Goal: Information Seeking & Learning: Learn about a topic

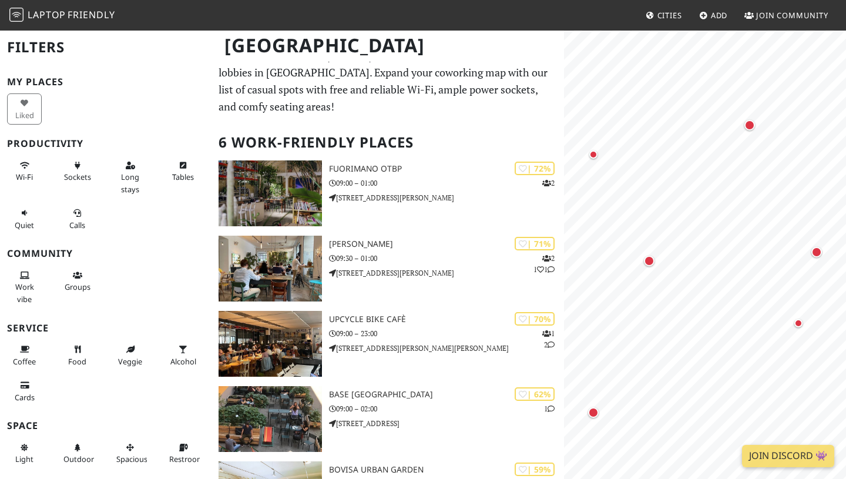
scroll to position [20, 0]
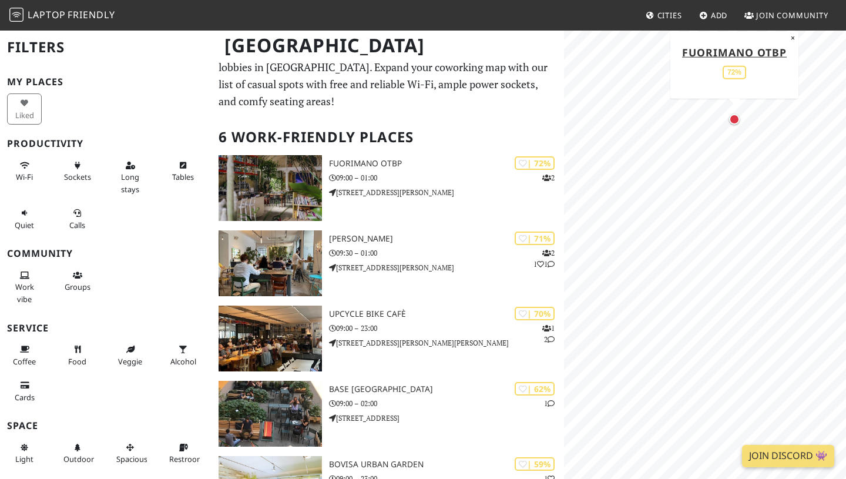
click at [735, 123] on div "Map marker" at bounding box center [734, 119] width 11 height 11
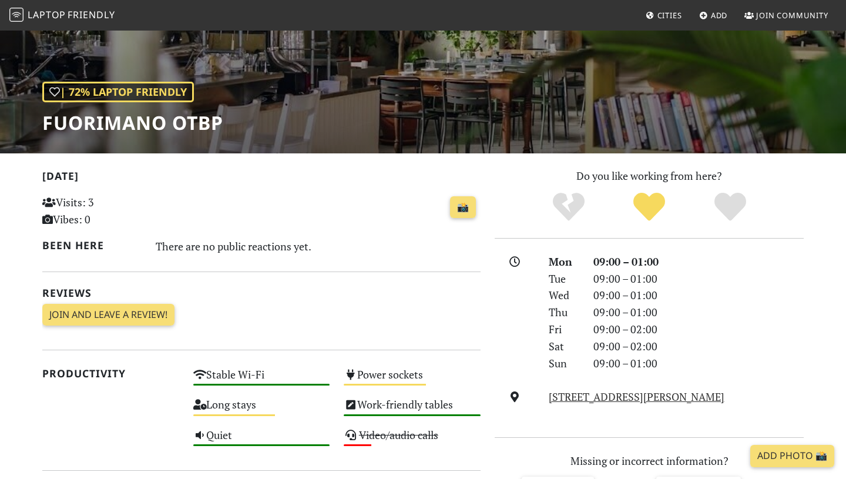
scroll to position [133, 0]
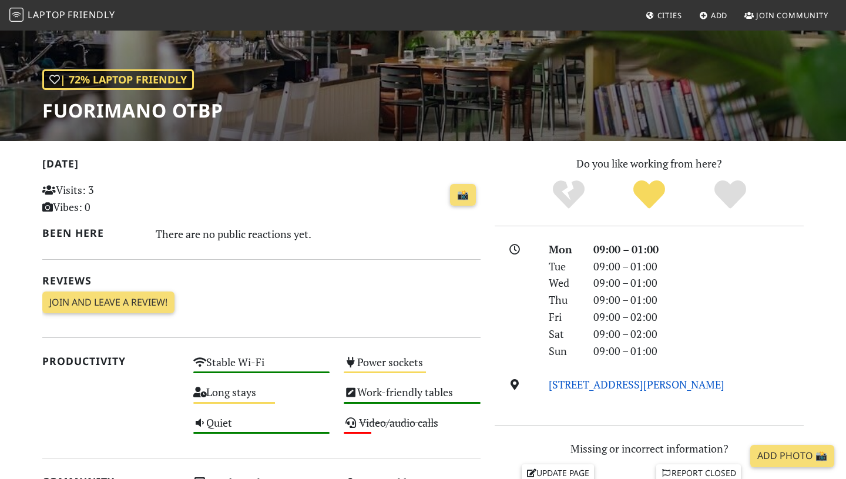
click at [569, 380] on link "Via Roberto Cozzi, 3, 20125, Milan" at bounding box center [637, 384] width 176 height 14
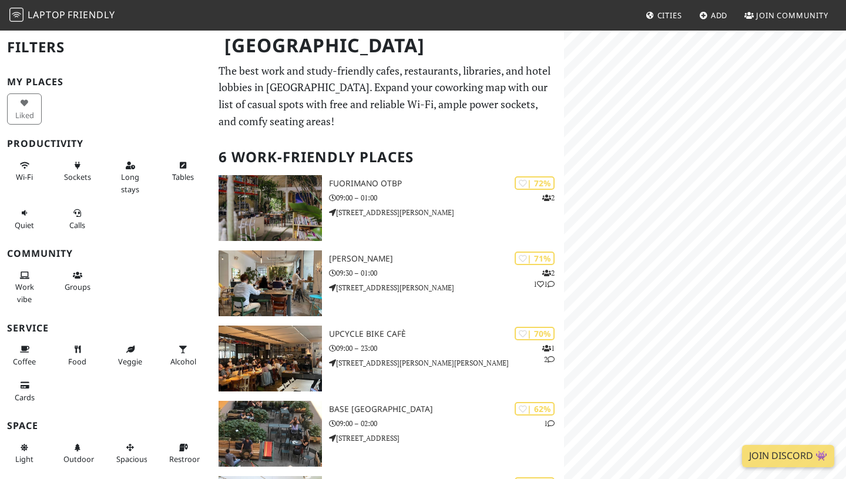
scroll to position [15, 0]
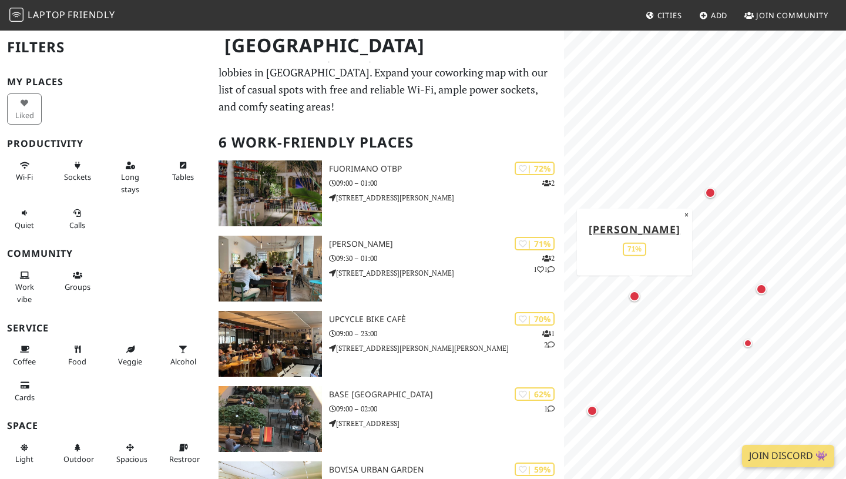
click at [637, 293] on div "Map marker" at bounding box center [635, 296] width 11 height 11
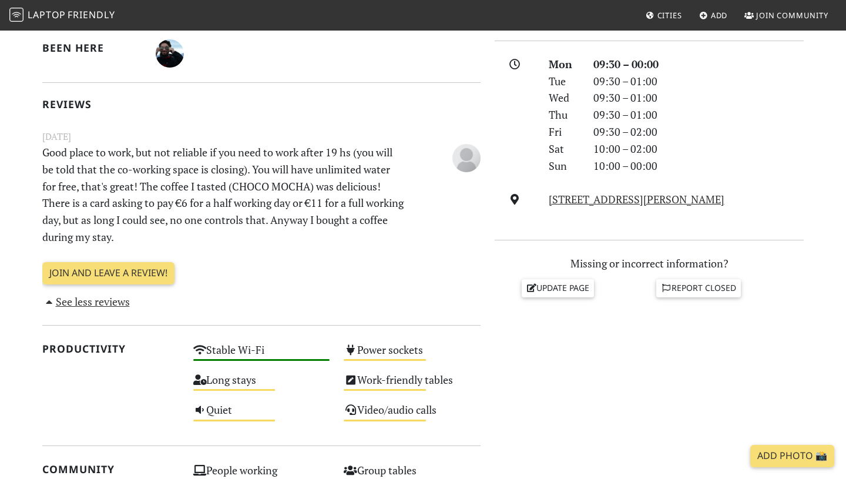
scroll to position [126, 0]
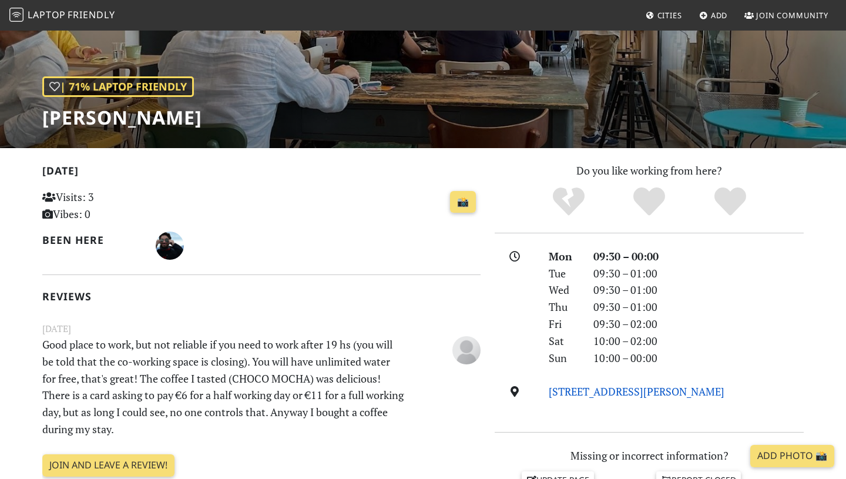
click at [611, 390] on link "Via Paolo Sarpi, 10, 20154, Milan" at bounding box center [637, 391] width 176 height 14
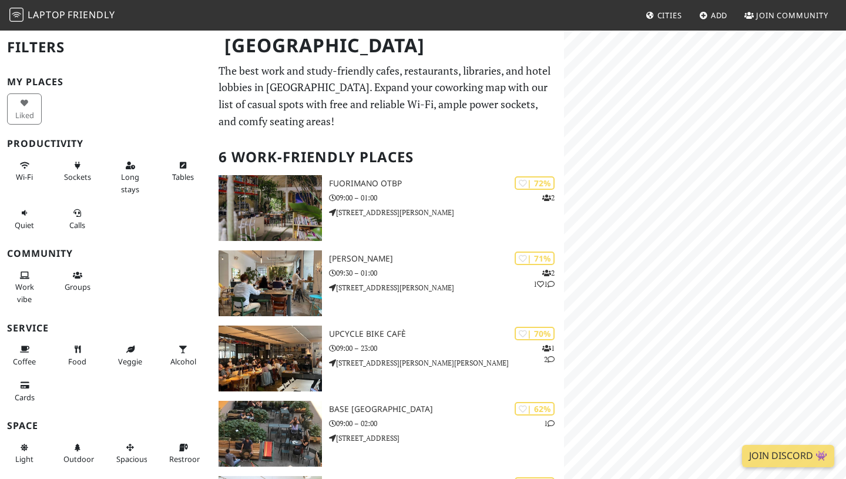
scroll to position [9, 0]
